Goal: Information Seeking & Learning: Learn about a topic

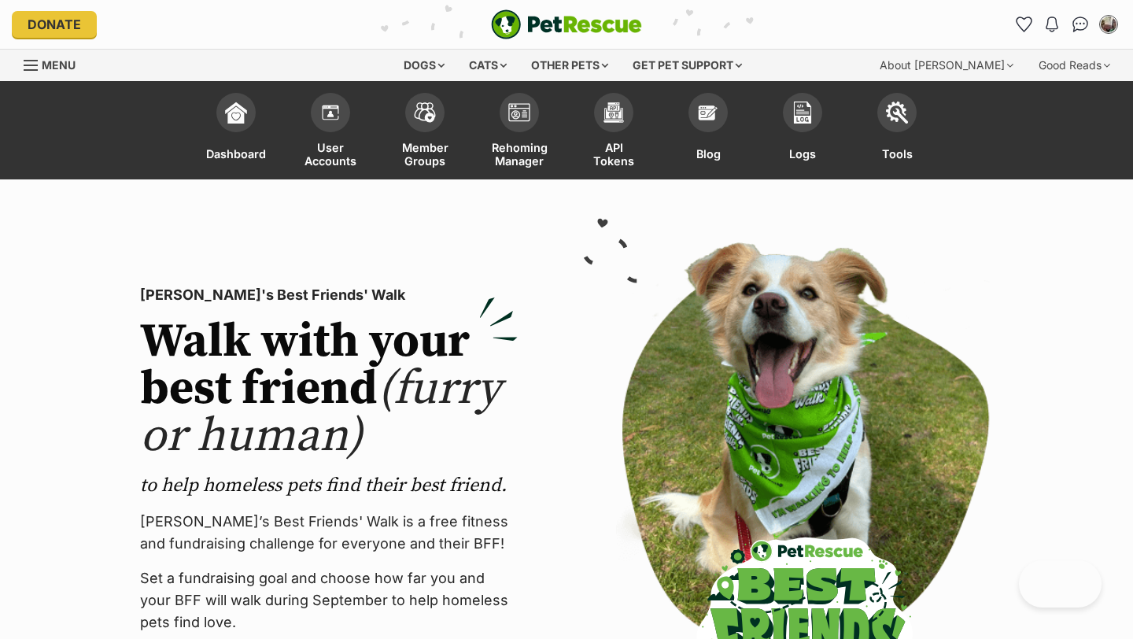
click at [558, 24] on img "PetRescue" at bounding box center [566, 24] width 151 height 30
click at [425, 62] on div "Dogs" at bounding box center [424, 65] width 63 height 31
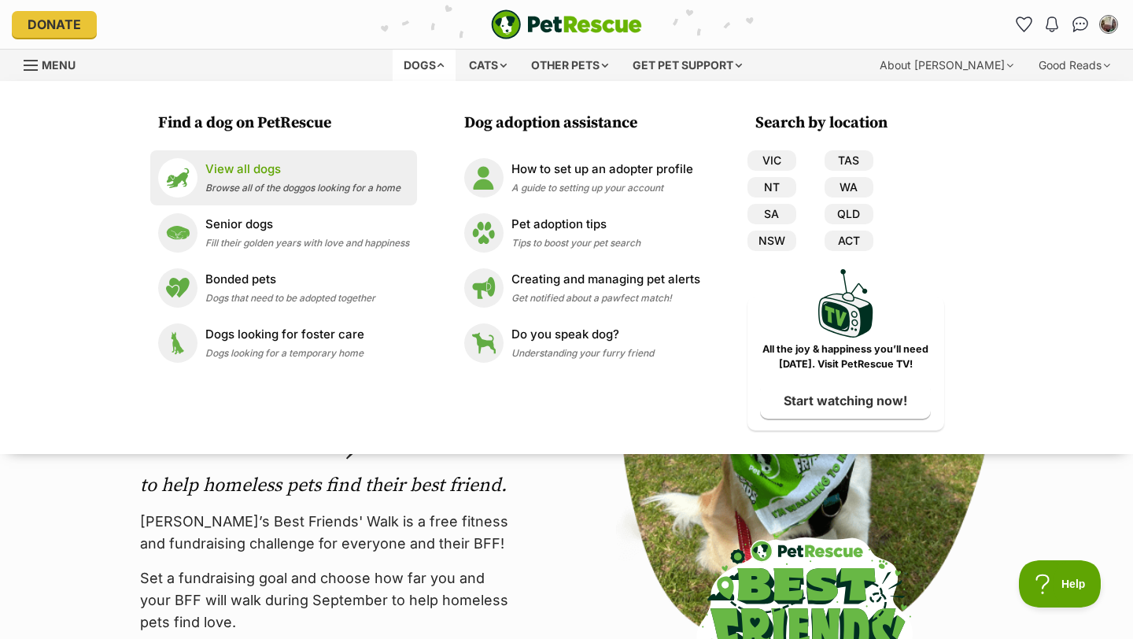
click at [319, 170] on p "View all dogs" at bounding box center [302, 170] width 195 height 18
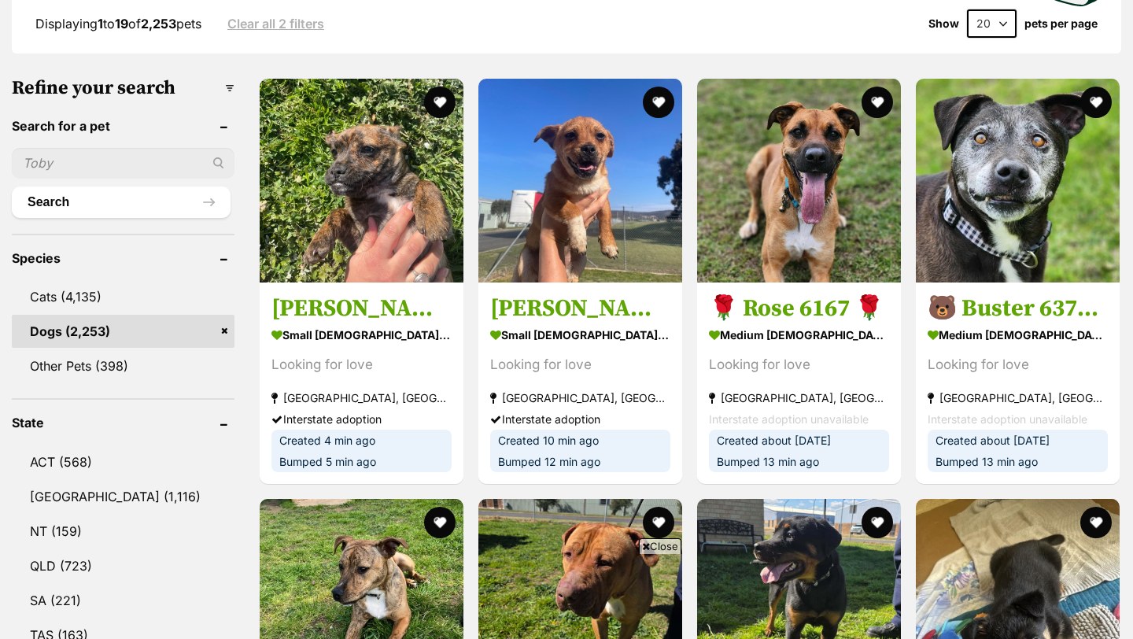
click at [76, 157] on input "text" at bounding box center [123, 163] width 223 height 30
type input "moo"
click at [12, 186] on button "Search" at bounding box center [121, 201] width 219 height 31
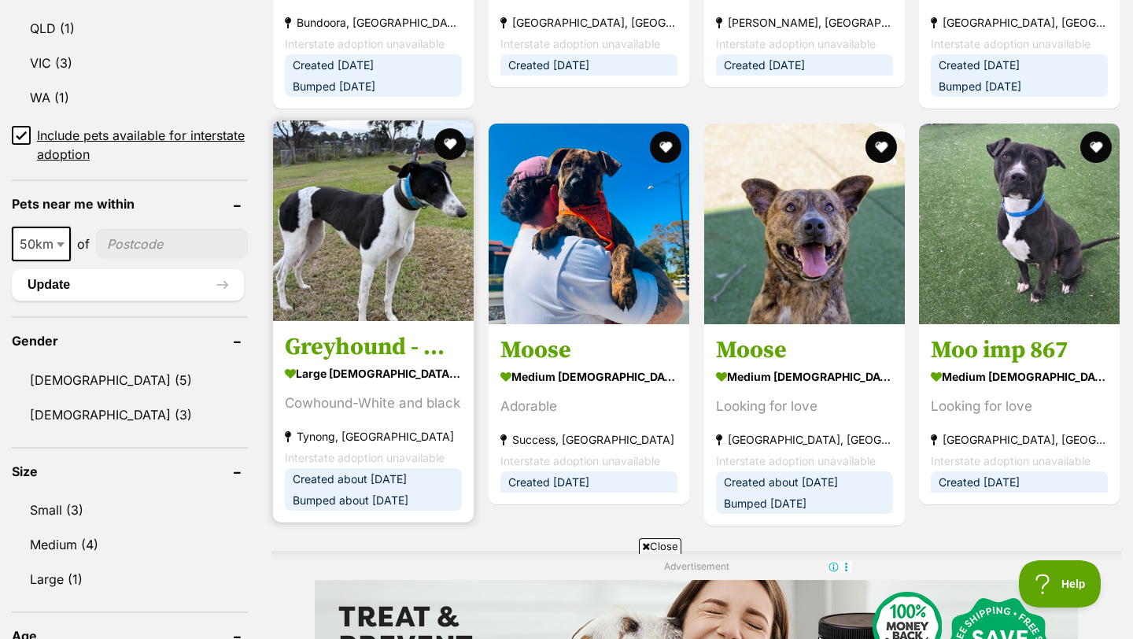
click at [373, 332] on h3 "Greyhound - Moo" at bounding box center [373, 347] width 177 height 30
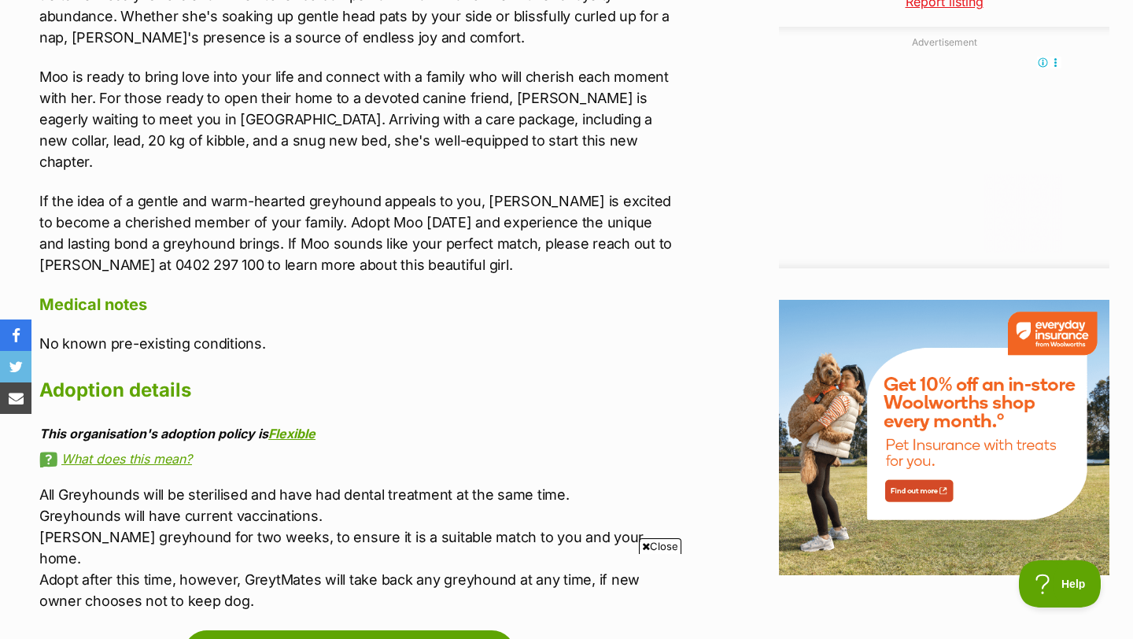
scroll to position [2455, 0]
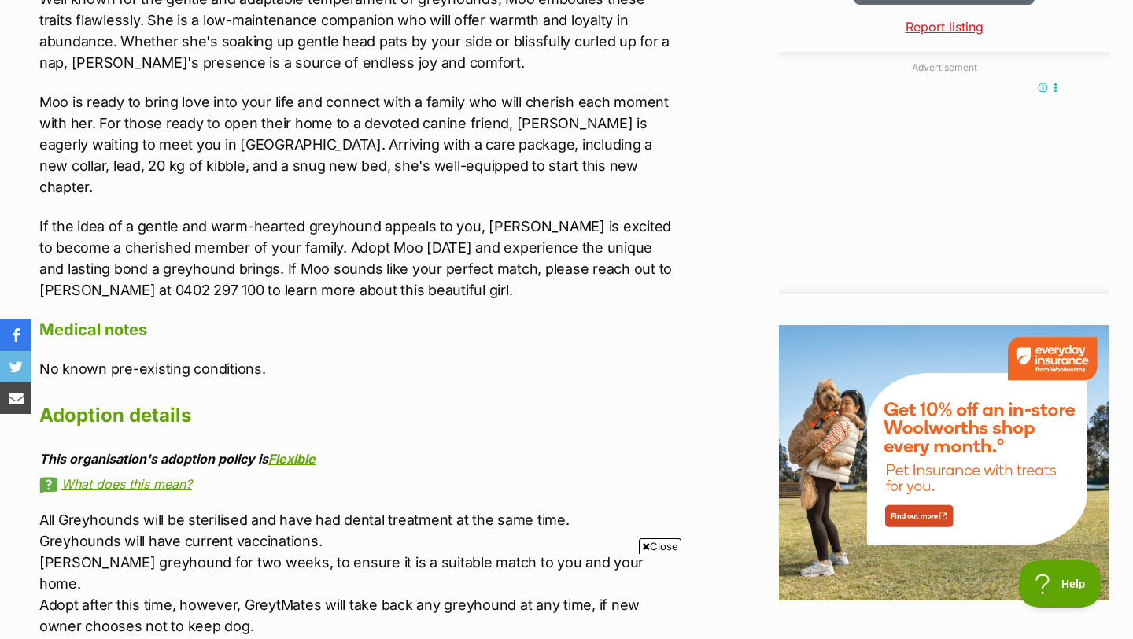
click at [541, 121] on p "Moo is ready to bring love into your life and connect with a family who will ch…" at bounding box center [357, 144] width 636 height 106
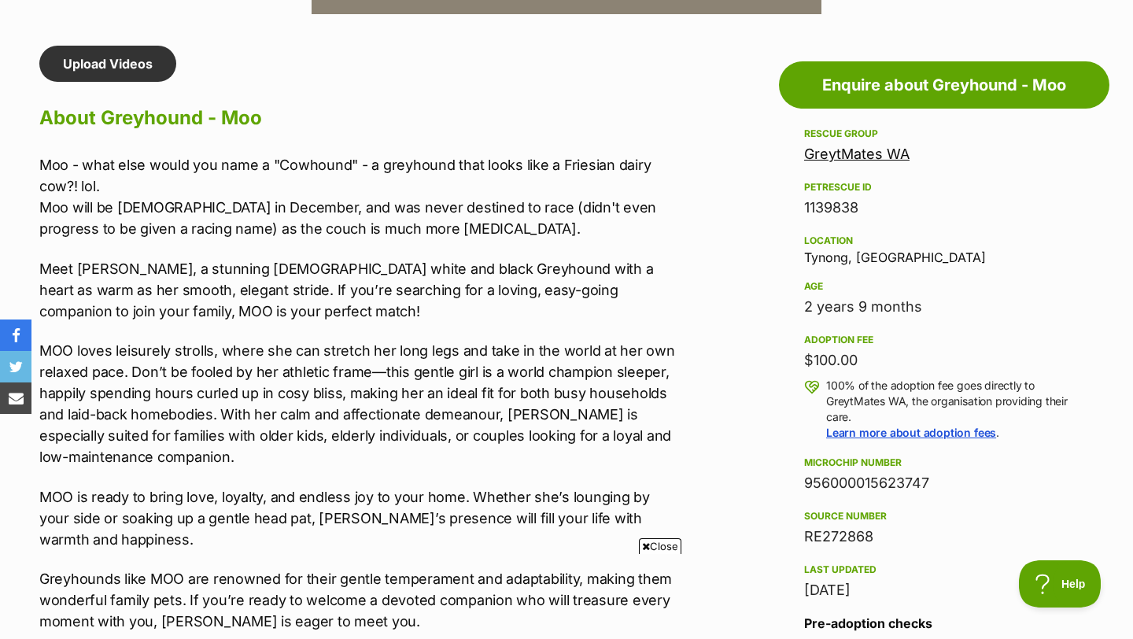
scroll to position [1290, 0]
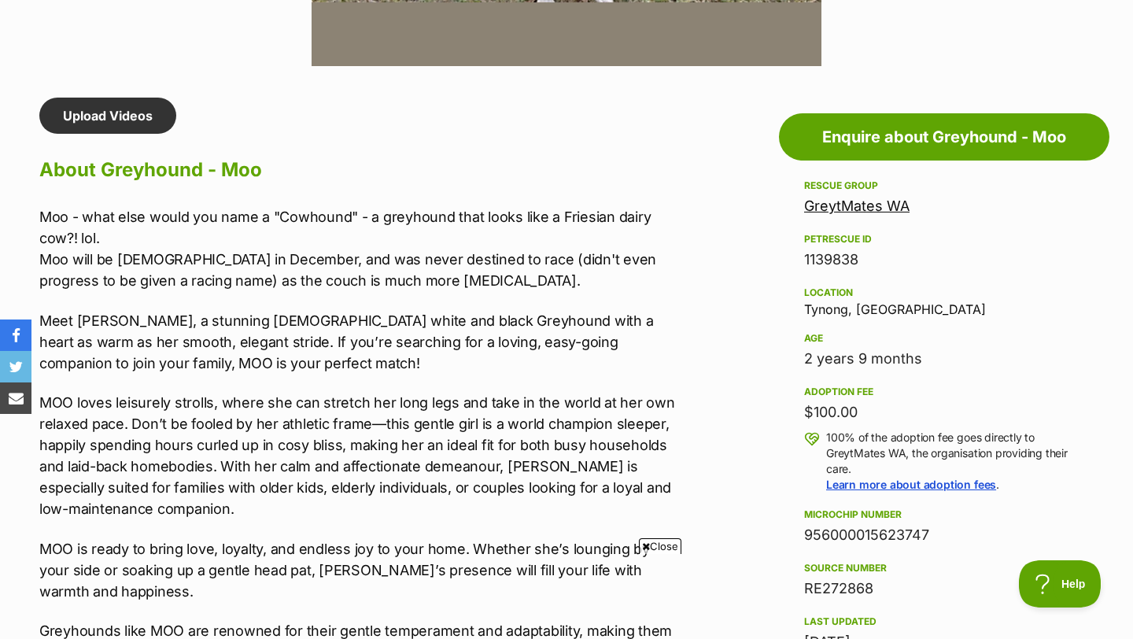
click at [450, 154] on h2 "About Greyhound - Moo" at bounding box center [357, 170] width 636 height 35
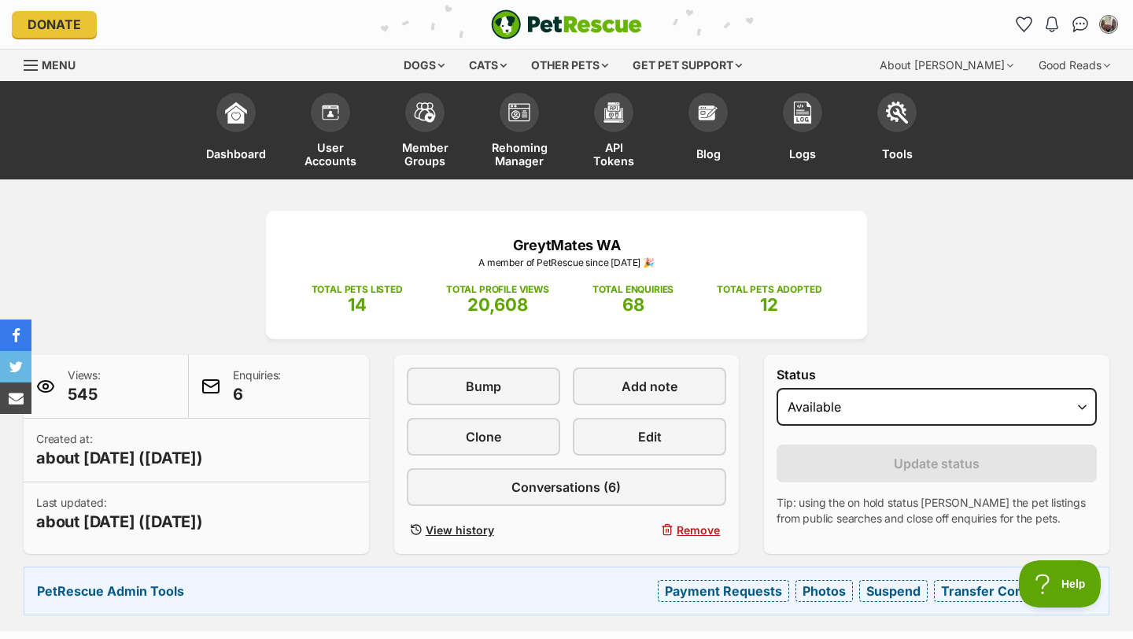
scroll to position [0, 0]
click at [899, 104] on img at bounding box center [897, 109] width 22 height 22
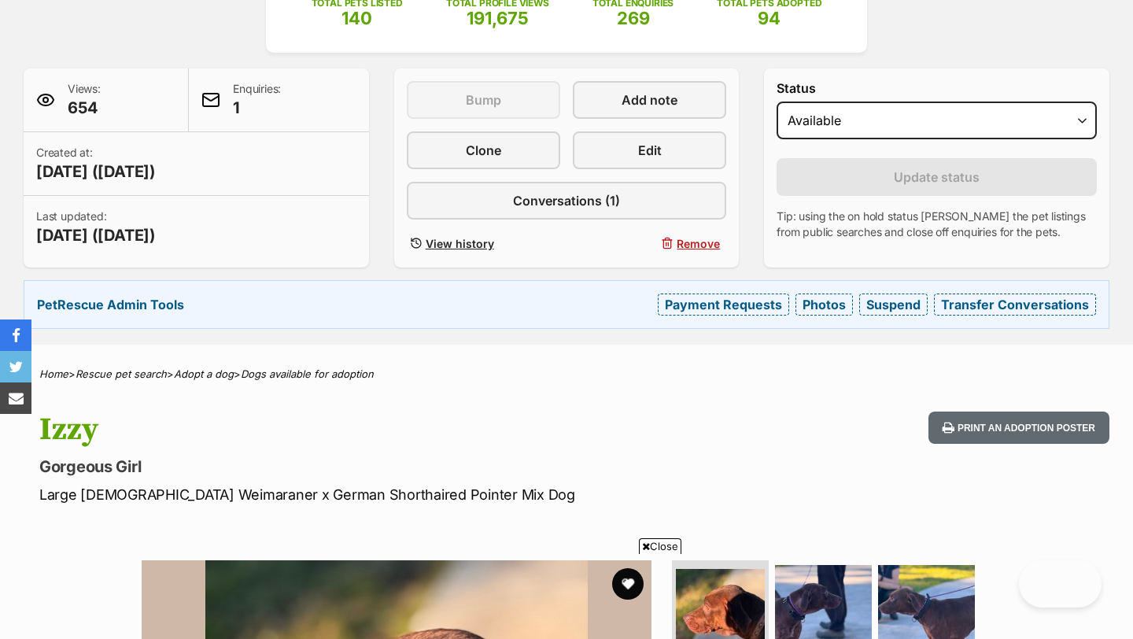
scroll to position [324, 0]
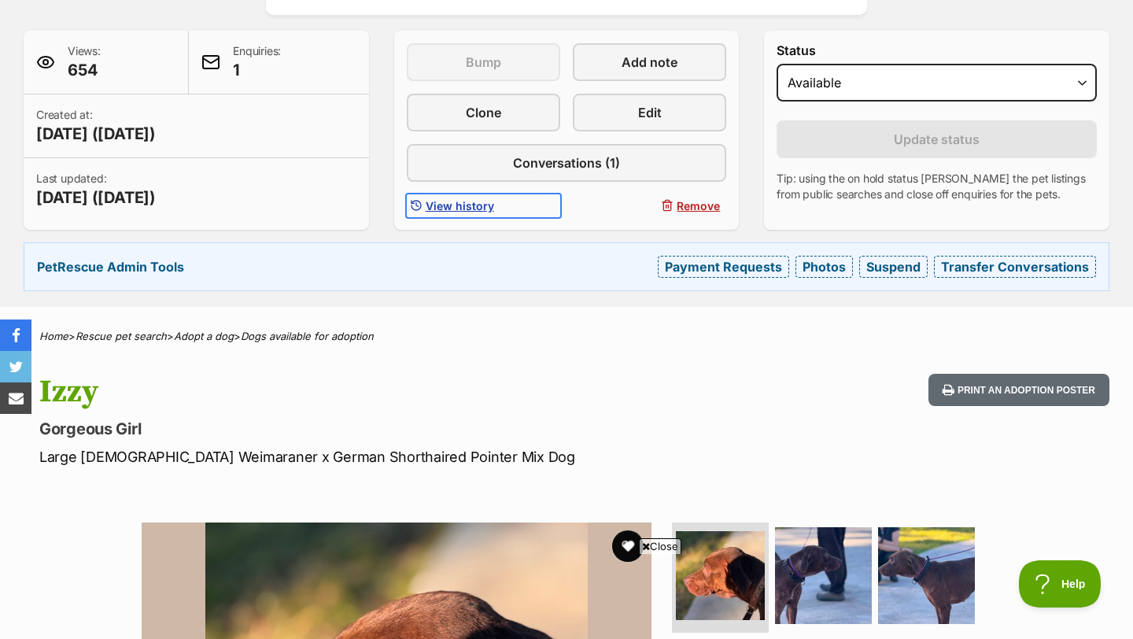
click at [452, 202] on span "View history" at bounding box center [460, 205] width 68 height 17
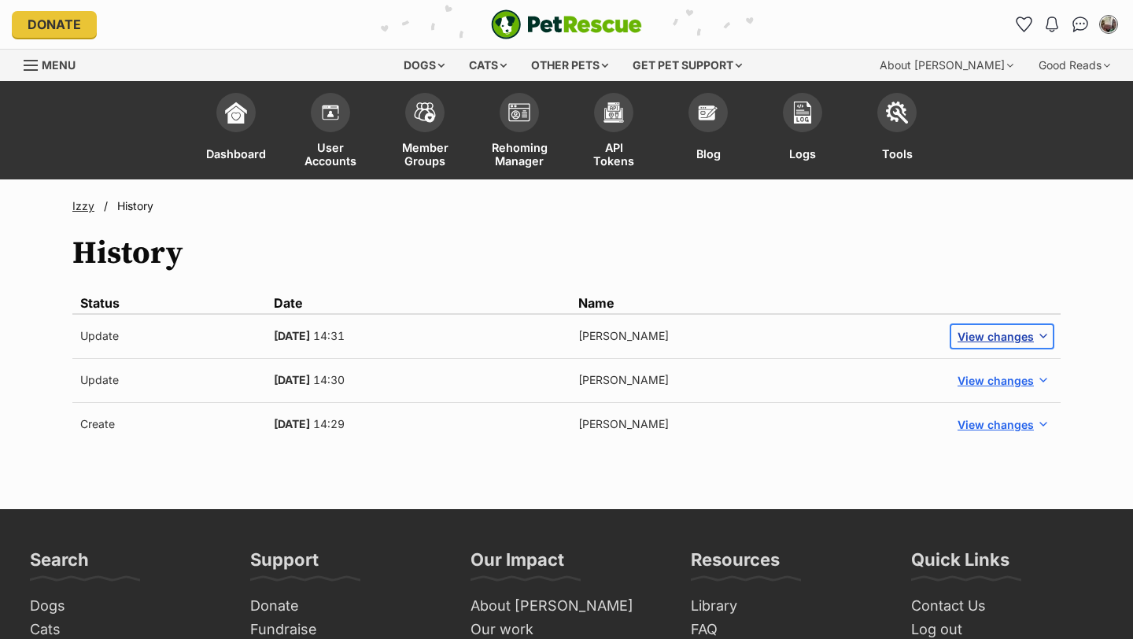
click at [999, 338] on span "View changes" at bounding box center [996, 336] width 76 height 17
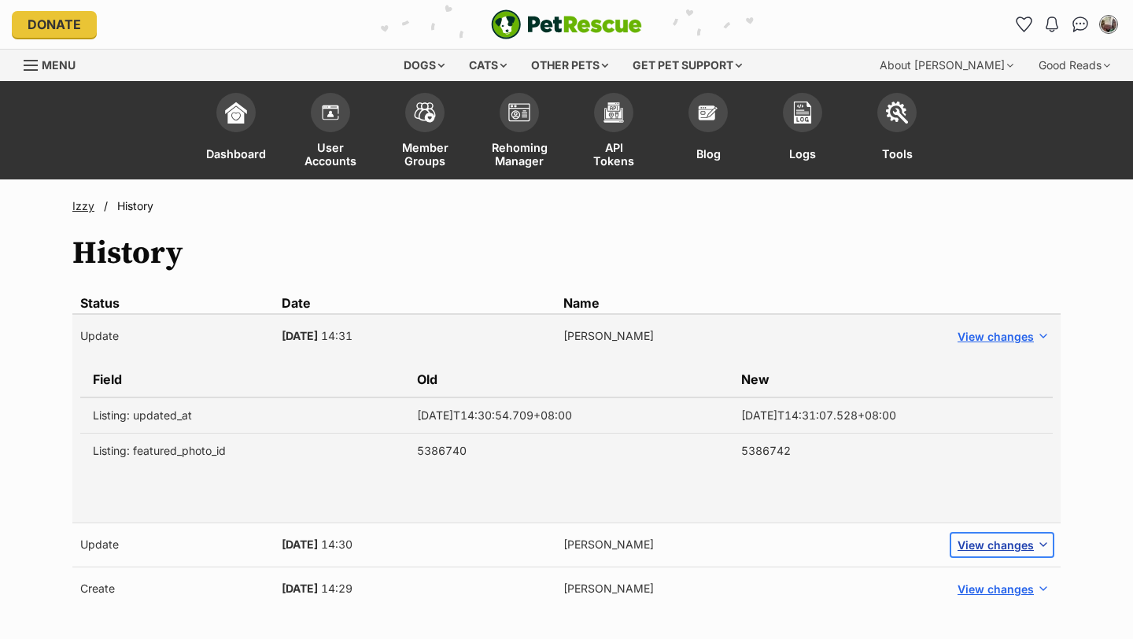
click at [1006, 551] on span "View changes" at bounding box center [996, 545] width 76 height 17
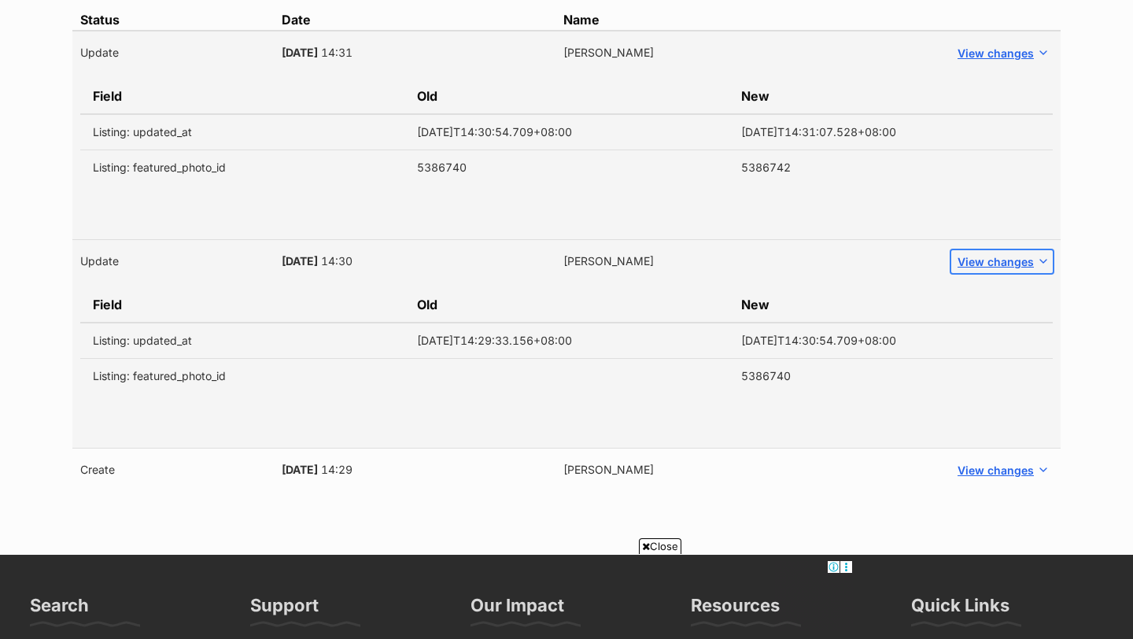
scroll to position [315, 0]
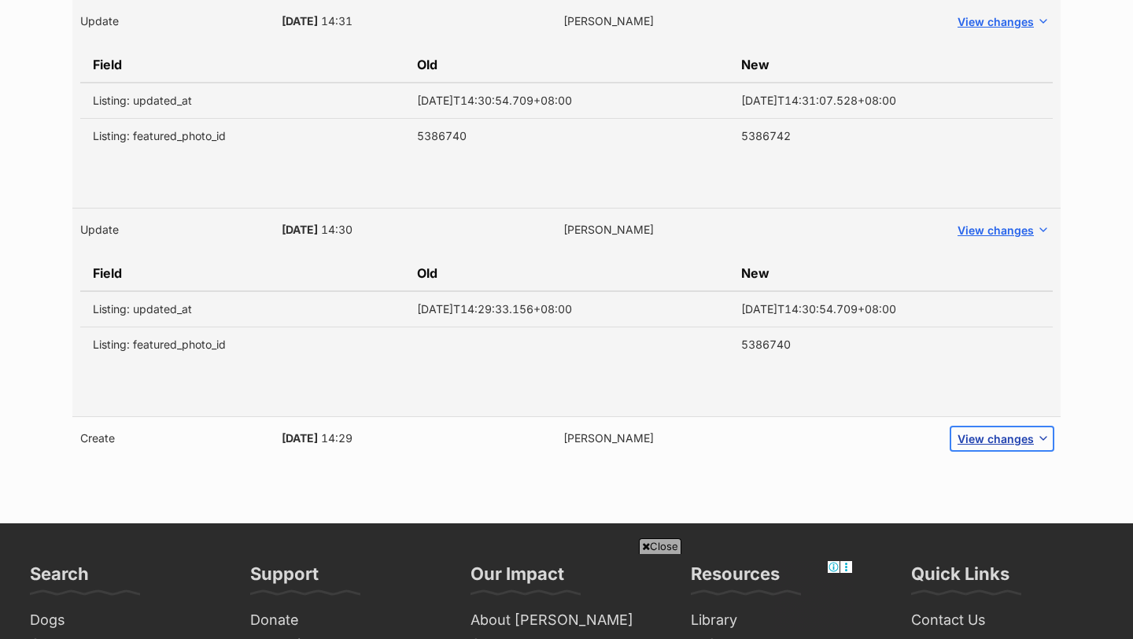
click at [991, 440] on span "View changes" at bounding box center [996, 438] width 76 height 17
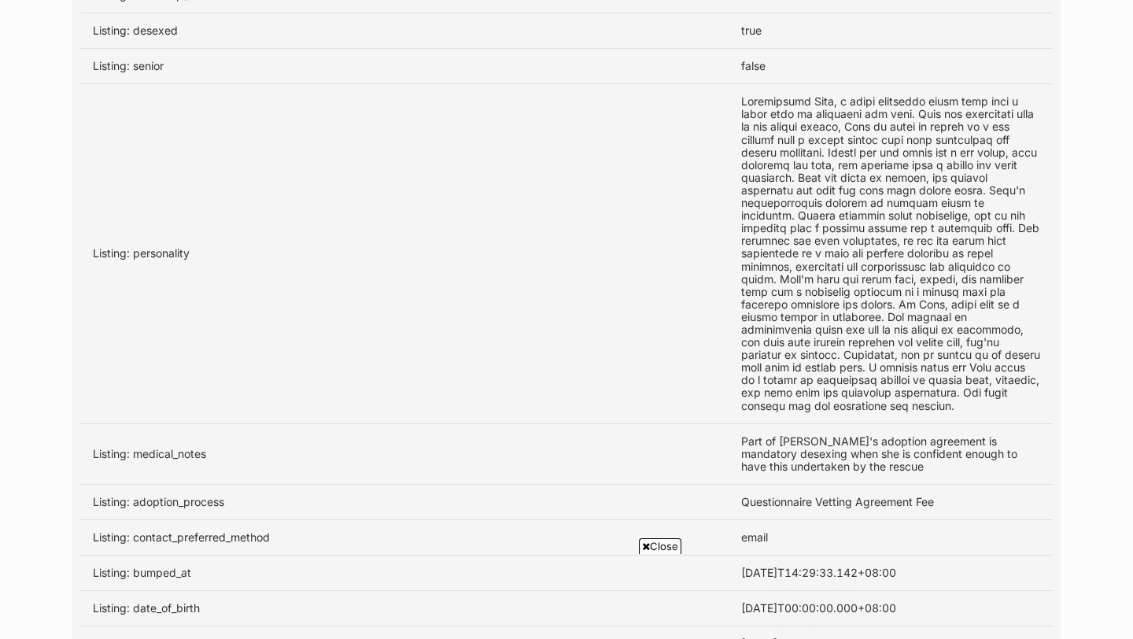
scroll to position [0, 0]
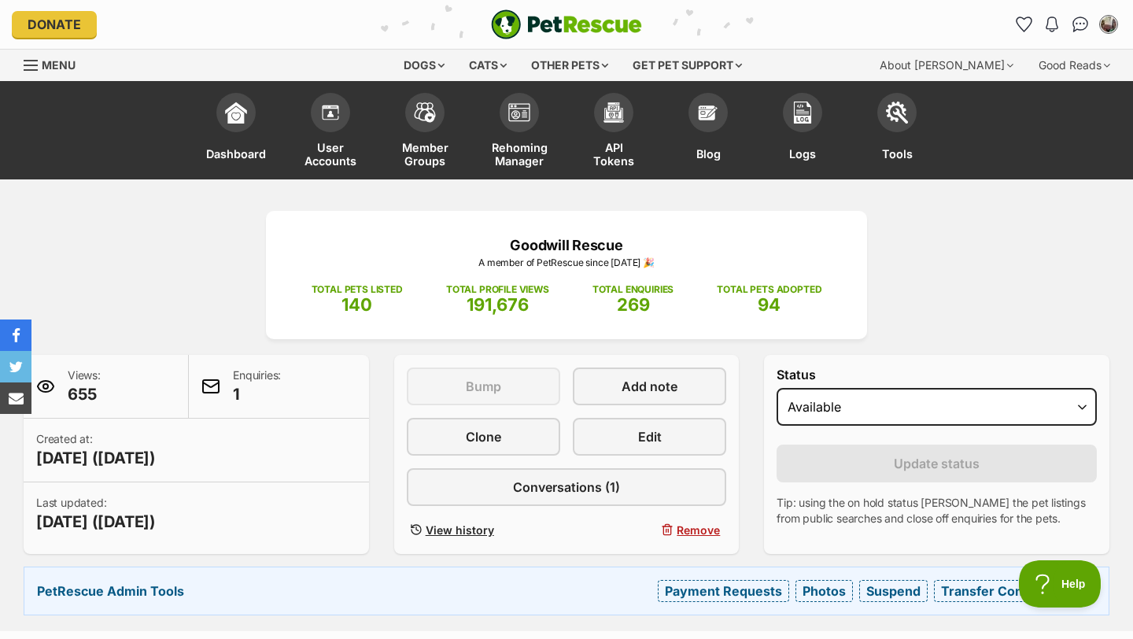
click at [153, 268] on div "Goodwill Rescue A member of PetRescue since 2023 🎉 TOTAL PETS LISTED 140 TOTAL …" at bounding box center [566, 413] width 1133 height 404
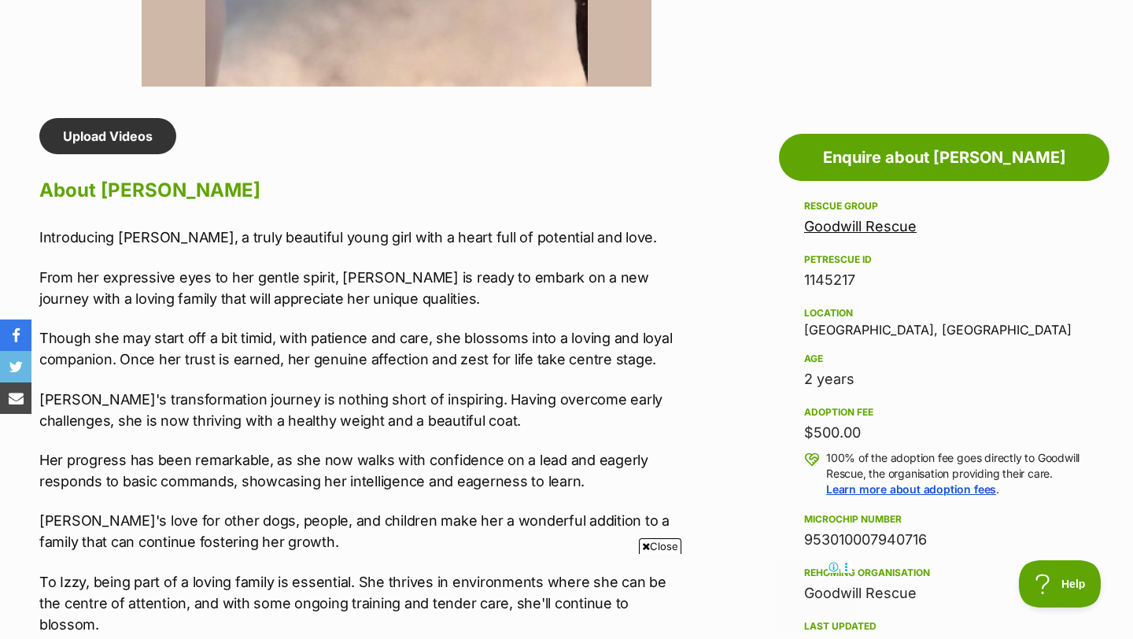
scroll to position [1259, 0]
